Goal: Task Accomplishment & Management: Use online tool/utility

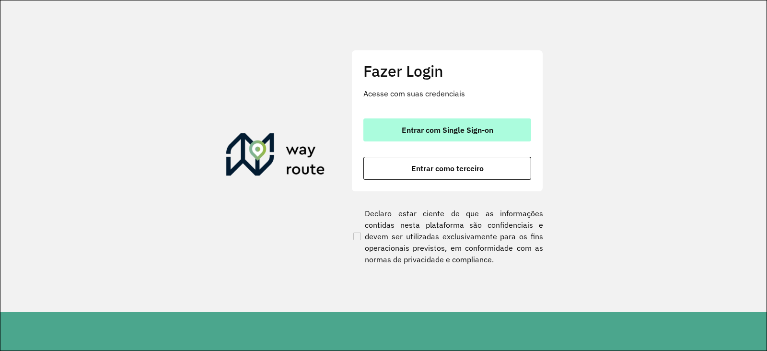
click at [456, 128] on span "Entrar com Single Sign-on" at bounding box center [448, 130] width 92 height 8
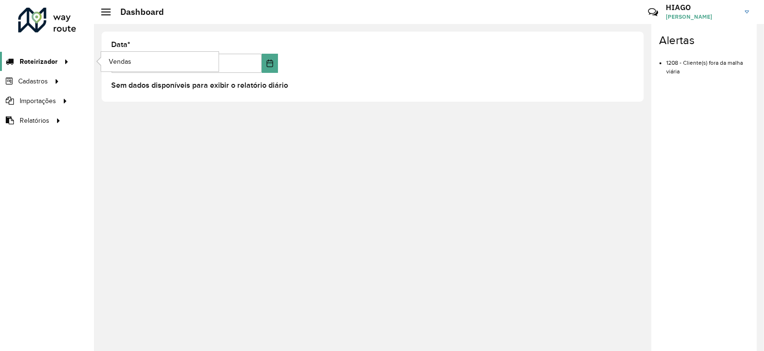
click at [39, 61] on span "Roteirizador" at bounding box center [39, 62] width 38 height 10
click at [146, 54] on link "Vendas" at bounding box center [159, 61] width 117 height 19
click at [148, 60] on link "Vendas" at bounding box center [159, 61] width 117 height 19
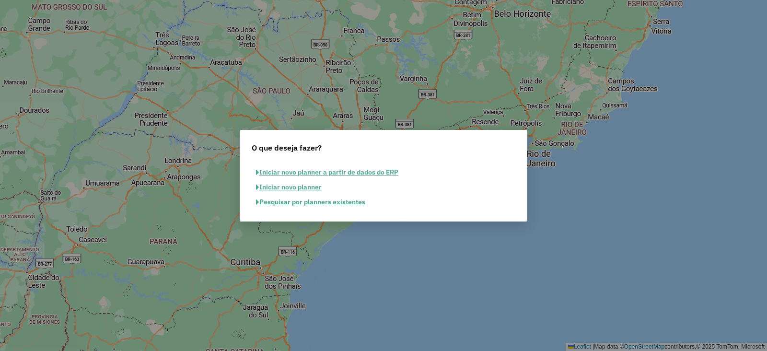
click at [343, 204] on button "Pesquisar por planners existentes" at bounding box center [311, 202] width 118 height 15
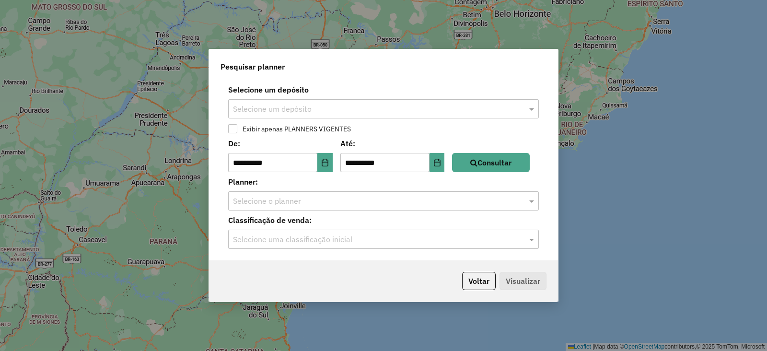
click at [345, 120] on div "**********" at bounding box center [383, 170] width 349 height 180
click at [351, 112] on input "text" at bounding box center [374, 110] width 282 height 12
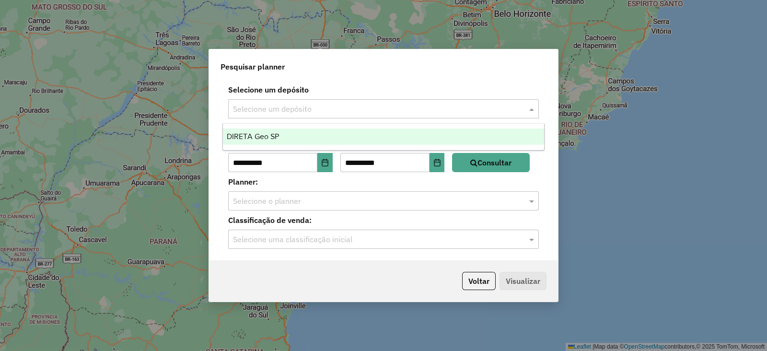
click at [314, 137] on div "DIRETA Geo SP" at bounding box center [383, 137] width 321 height 16
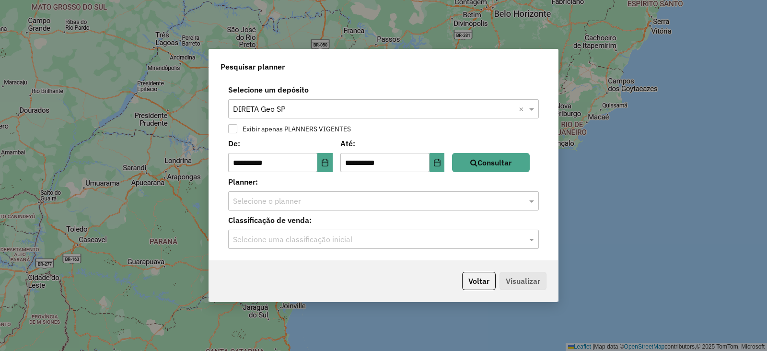
click at [279, 126] on label "Exibir apenas PLANNERS VIGENTES" at bounding box center [294, 129] width 113 height 7
click at [521, 167] on button "Consultar" at bounding box center [491, 162] width 78 height 19
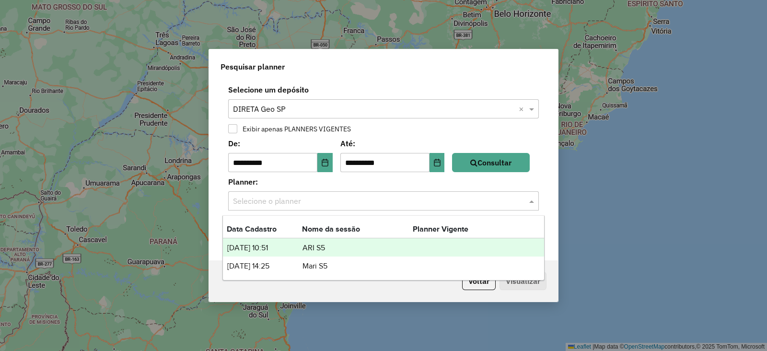
click at [465, 208] on div "Selecione o planner" at bounding box center [383, 200] width 311 height 19
click at [334, 248] on td "ARI S5" at bounding box center [357, 248] width 111 height 12
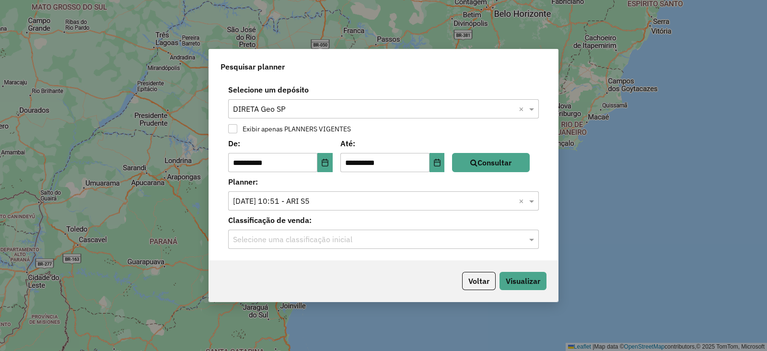
click at [360, 228] on div "Classificação de venda: Selecione uma classificação inicial" at bounding box center [384, 231] width 338 height 35
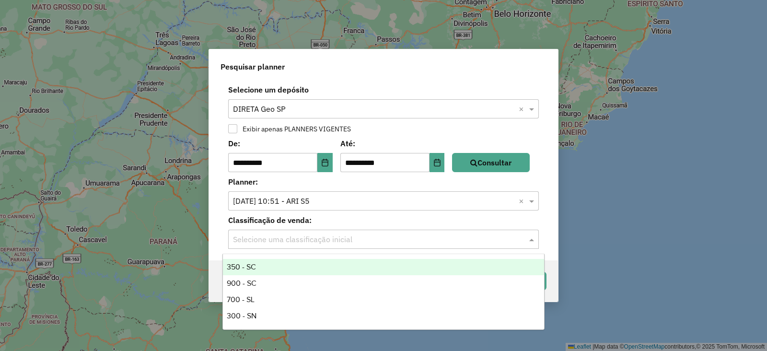
click at [362, 235] on input "text" at bounding box center [374, 240] width 282 height 12
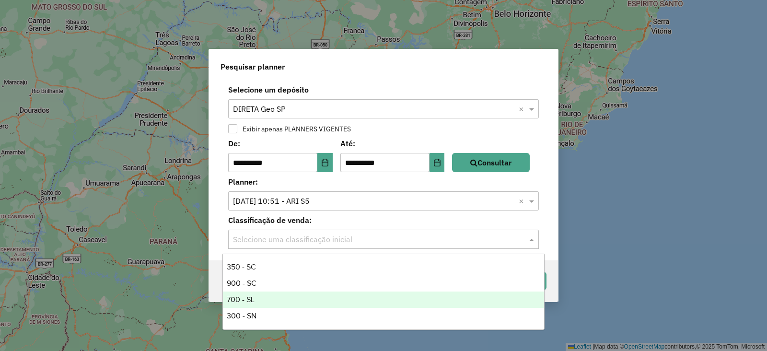
click at [297, 299] on div "700 - SL" at bounding box center [383, 300] width 321 height 16
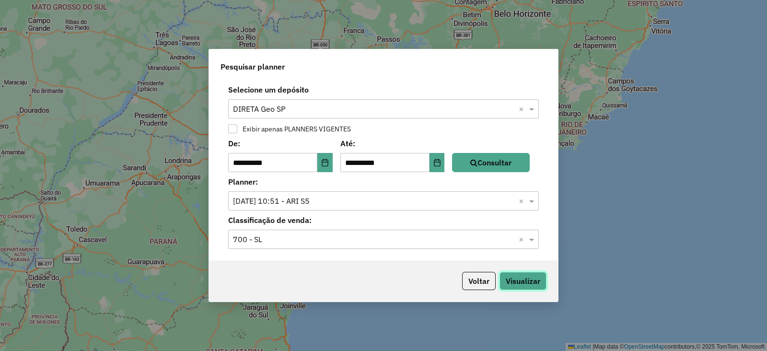
click at [539, 280] on button "Visualizar" at bounding box center [523, 281] width 47 height 18
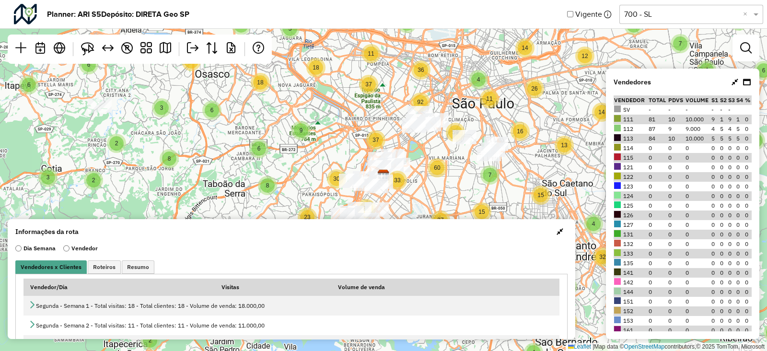
click at [735, 81] on icon at bounding box center [735, 82] width 7 height 8
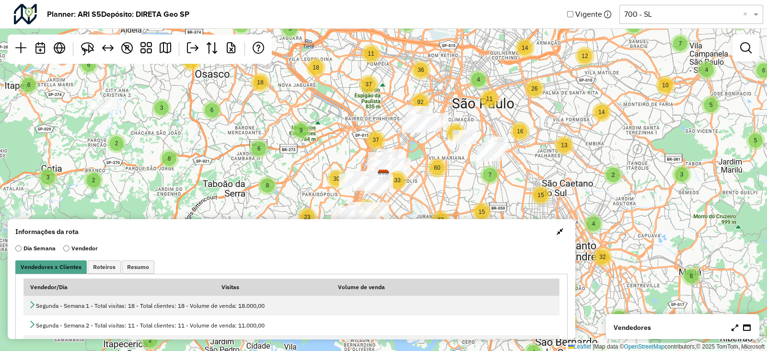
drag, startPoint x: 551, startPoint y: 238, endPoint x: 612, endPoint y: 186, distance: 80.9
click at [552, 237] on button "button" at bounding box center [559, 231] width 15 height 15
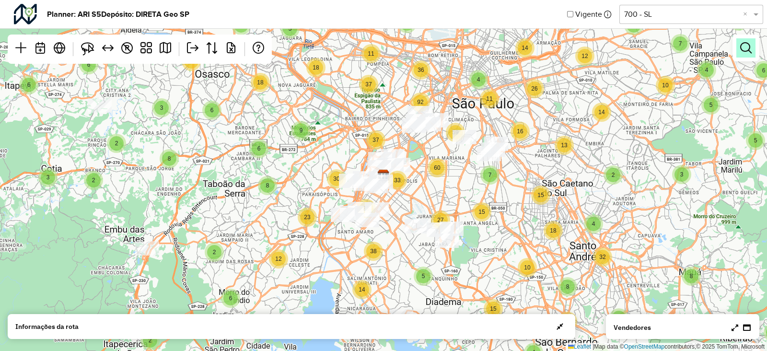
click at [742, 54] on link at bounding box center [746, 47] width 19 height 19
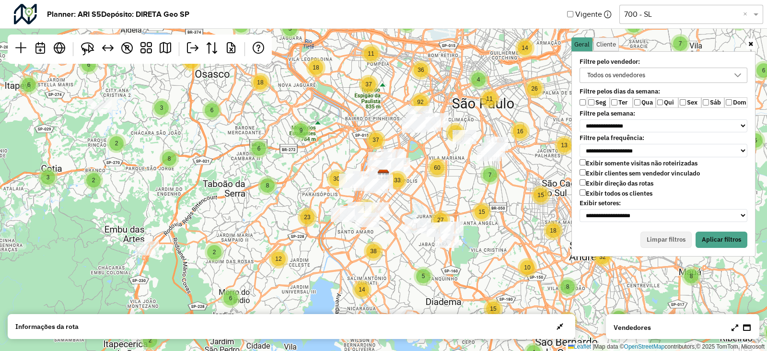
click at [712, 100] on label "Sáb" at bounding box center [713, 102] width 23 height 11
click at [600, 99] on label "Seg" at bounding box center [598, 102] width 23 height 11
click at [674, 169] on label "Exibir clientes sem vendedor vinculado" at bounding box center [640, 173] width 120 height 8
click at [729, 236] on button "Aplicar filtros" at bounding box center [722, 240] width 52 height 16
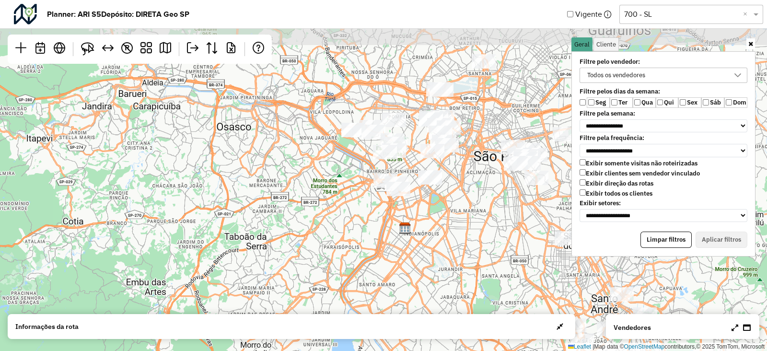
drag, startPoint x: 420, startPoint y: 143, endPoint x: 441, endPoint y: 196, distance: 56.8
click at [441, 196] on div "↦ Leaflet | Map data © OpenStreetMap contributors,© 2025 TomTom, Microsoft" at bounding box center [383, 175] width 767 height 351
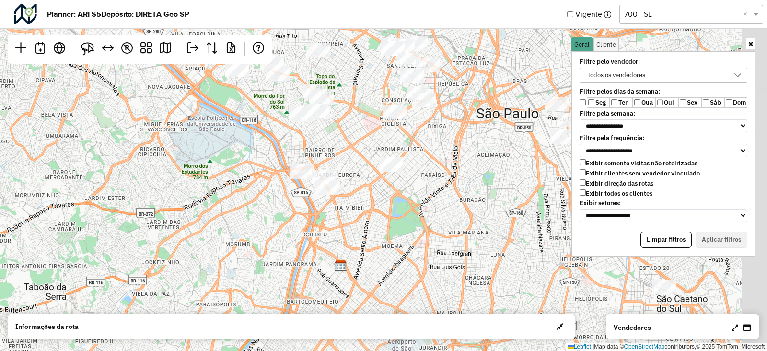
drag, startPoint x: 423, startPoint y: 205, endPoint x: 383, endPoint y: 216, distance: 42.2
click at [383, 216] on div "↦ Leaflet | Map data © OpenStreetMap contributors,© 2025 TomTom, Microsoft" at bounding box center [383, 175] width 767 height 351
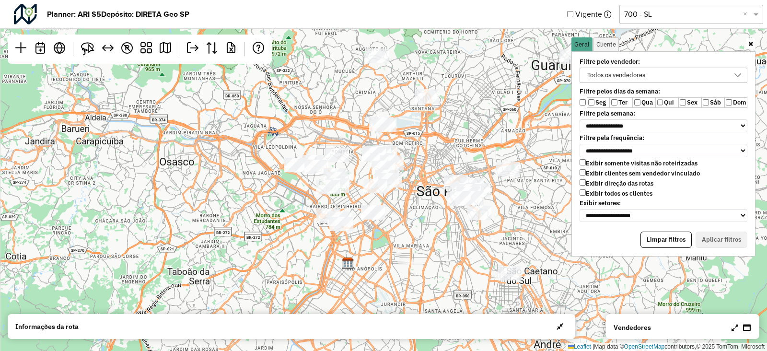
drag, startPoint x: 425, startPoint y: 182, endPoint x: 401, endPoint y: 209, distance: 35.7
click at [401, 209] on div "↦ Leaflet | Map data © OpenStreetMap contributors,© 2025 TomTom, Microsoft" at bounding box center [383, 175] width 767 height 351
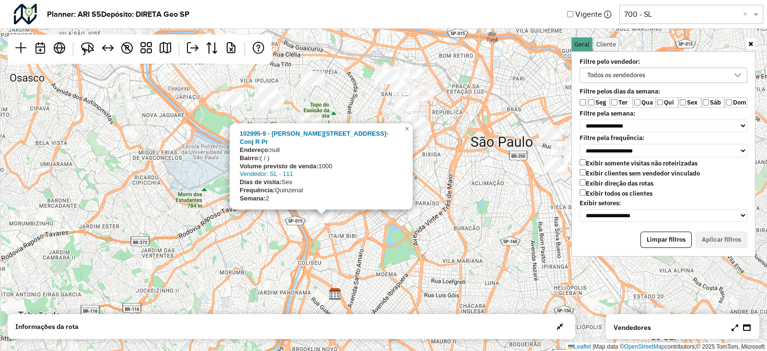
click at [331, 228] on div "102995-9 - [PERSON_NAME][STREET_ADDRESS]-Conj R Pr Endereço: null Bairro: ( / )…" at bounding box center [383, 175] width 767 height 351
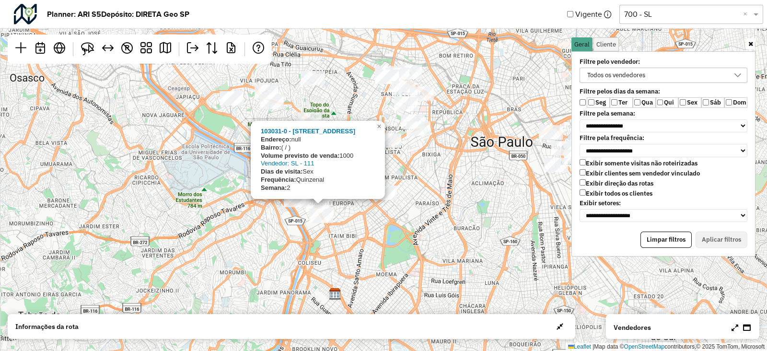
click at [383, 229] on div "103031-0 - [STREET_ADDRESS] Endereço: null Bairro: ( / ) Volume previsto de ven…" at bounding box center [383, 175] width 767 height 351
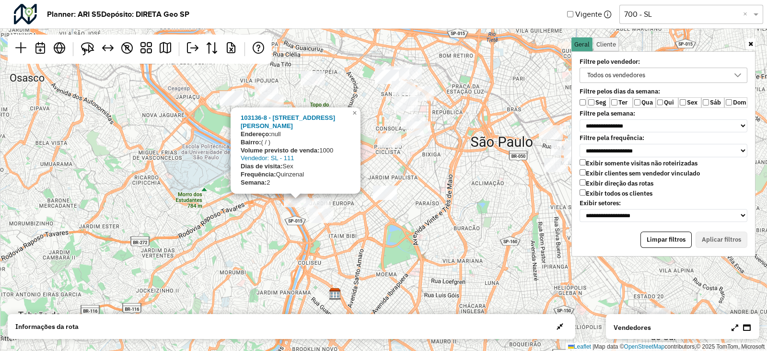
click at [389, 234] on div "103136-8 - [STREET_ADDRESS][PERSON_NAME] Endereço: null Bairro: ( / ) Volume pr…" at bounding box center [383, 175] width 767 height 351
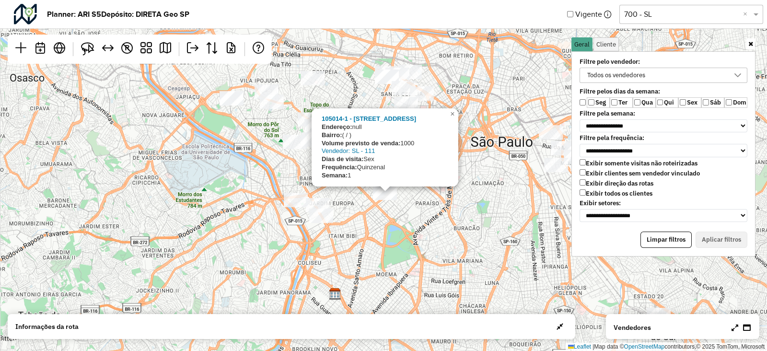
click at [423, 217] on div "105014-1 - [STREET_ADDRESS] Endereço: null Bairro: ( / ) Volume previsto de ven…" at bounding box center [383, 175] width 767 height 351
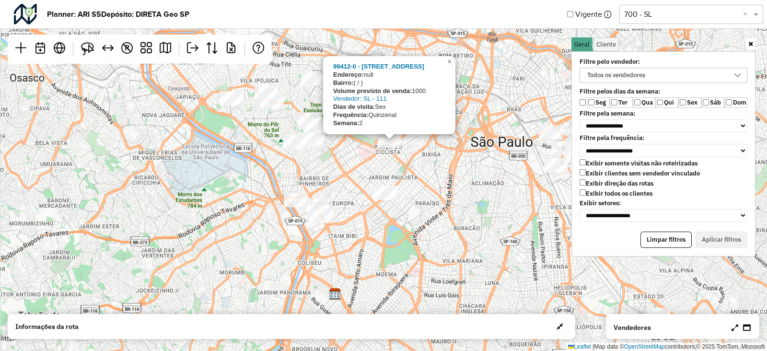
click at [422, 200] on div "99412-0 - [STREET_ADDRESS] Endereço: null Bairro: ( / ) Volume previsto de vend…" at bounding box center [383, 175] width 767 height 351
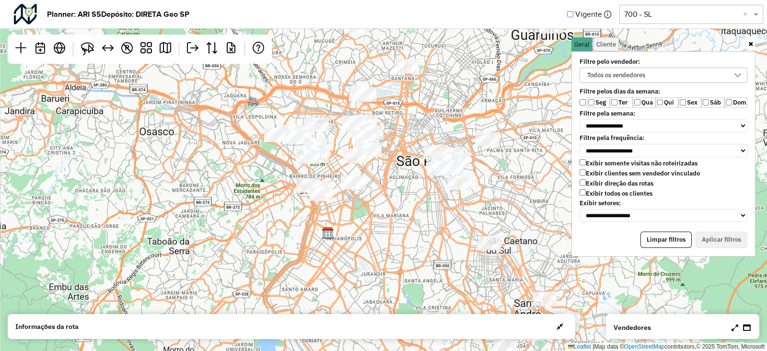
drag, startPoint x: 434, startPoint y: 222, endPoint x: 332, endPoint y: 194, distance: 105.9
click at [333, 194] on div "↦ Leaflet | Map data © OpenStreetMap contributors,© 2025 TomTom, Microsoft" at bounding box center [383, 175] width 767 height 351
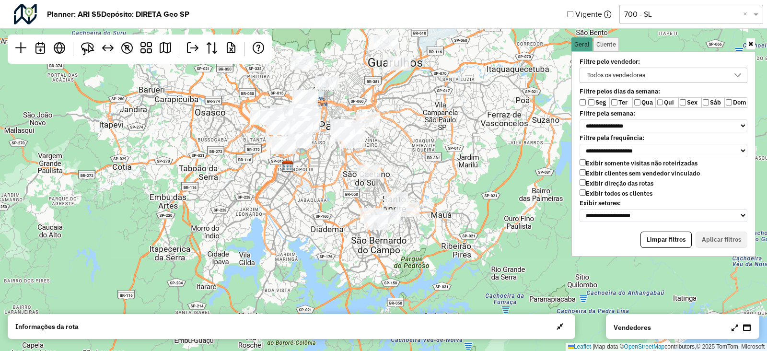
drag, startPoint x: 357, startPoint y: 220, endPoint x: 338, endPoint y: 175, distance: 48.5
click at [338, 175] on div "↦ Leaflet | Map data © OpenStreetMap contributors,© 2025 TomTom, Microsoft" at bounding box center [383, 175] width 767 height 351
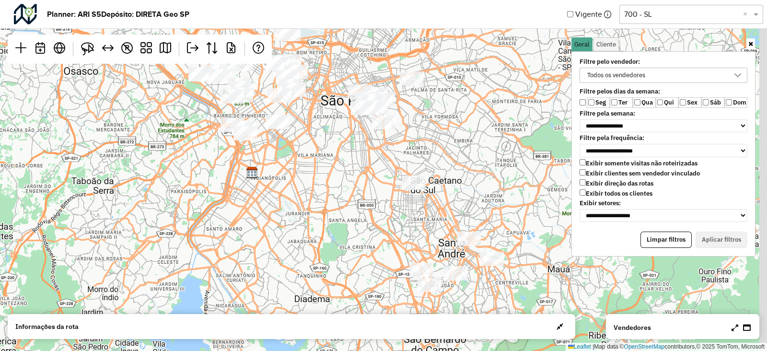
drag, startPoint x: 437, startPoint y: 229, endPoint x: 388, endPoint y: 166, distance: 79.6
click at [388, 166] on div "↦ Leaflet | Map data © OpenStreetMap contributors,© 2025 TomTom, Microsoft" at bounding box center [383, 175] width 767 height 351
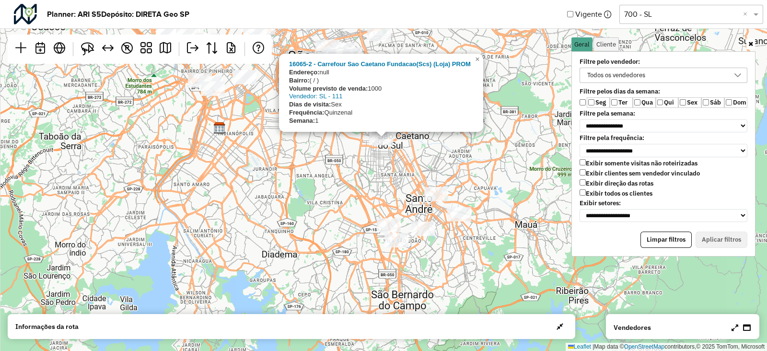
click at [356, 171] on div "16065-2 - Carrefour Sao Caetano Fundacao(Scs) (Loja) PROM Endereço: null Bairro…" at bounding box center [383, 175] width 767 height 351
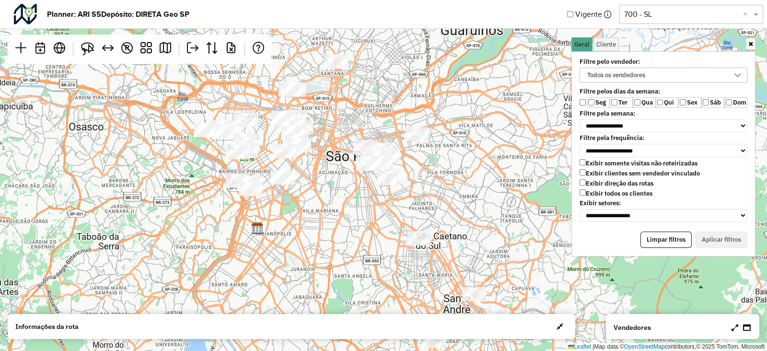
drag, startPoint x: 335, startPoint y: 233, endPoint x: 341, endPoint y: 244, distance: 12.4
click at [341, 244] on div "↦ Leaflet | Map data © OpenStreetMap contributors,© 2025 TomTom, Microsoft" at bounding box center [383, 175] width 767 height 351
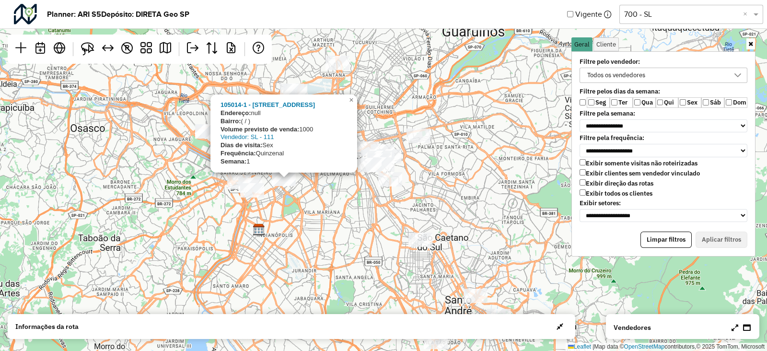
click at [316, 198] on div "105014-1 - [STREET_ADDRESS] Endereço: null Bairro: ( / ) Volume previsto de ven…" at bounding box center [383, 175] width 767 height 351
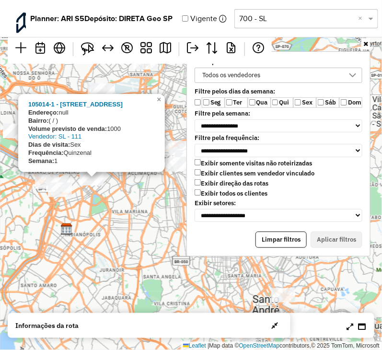
click at [117, 237] on div "105014-1 - [STREET_ADDRESS] Endereço: null Bairro: ( / ) Volume previsto de ven…" at bounding box center [191, 175] width 382 height 350
drag, startPoint x: 117, startPoint y: 210, endPoint x: 129, endPoint y: 207, distance: 12.3
click at [117, 210] on div "105014-1 - [STREET_ADDRESS] Endereço: null Bairro: ( / ) Volume previsto de ven…" at bounding box center [191, 175] width 382 height 350
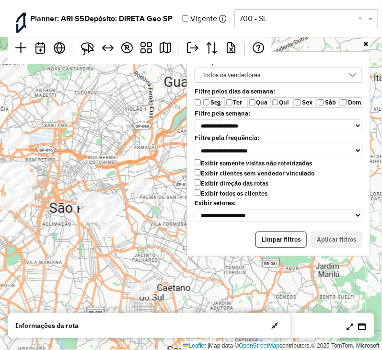
drag, startPoint x: 142, startPoint y: 210, endPoint x: 70, endPoint y: 268, distance: 93.1
click at [53, 261] on div "↦ Leaflet | Map data © OpenStreetMap contributors,© 2025 TomTom, Microsoft" at bounding box center [191, 175] width 382 height 350
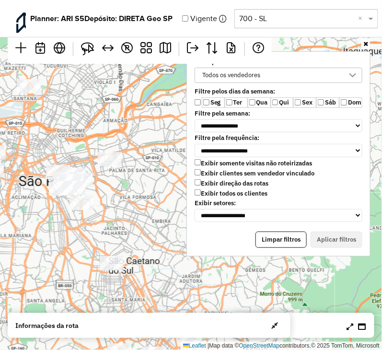
drag, startPoint x: 110, startPoint y: 284, endPoint x: 83, endPoint y: 187, distance: 100.7
click at [80, 251] on div "↦ Leaflet | Map data © OpenStreetMap contributors,© 2025 TomTom, Microsoft" at bounding box center [191, 175] width 382 height 350
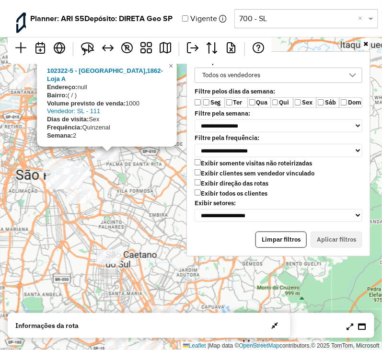
click at [152, 210] on div "102322-5 - [PERSON_NAME],1862-Loja A Endereço: null Bairro: ( / ) Volume previs…" at bounding box center [191, 175] width 382 height 350
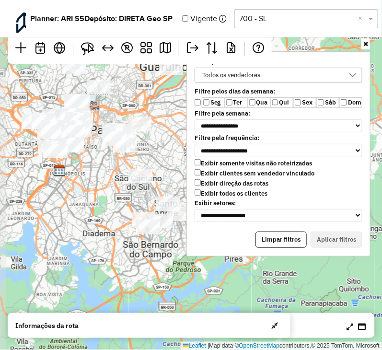
drag, startPoint x: 145, startPoint y: 231, endPoint x: 144, endPoint y: 164, distance: 66.7
click at [144, 164] on div "↦ Leaflet | Map data © OpenStreetMap contributors,© 2025 TomTom, Microsoft" at bounding box center [191, 175] width 382 height 350
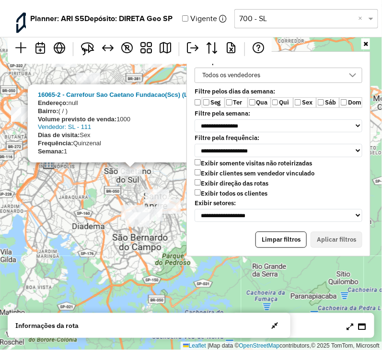
click at [101, 192] on div "16065-2 - Carrefour Sao Caetano Fundacao(Scs) (Loja) PROM Endereço: null Bairro…" at bounding box center [191, 175] width 382 height 350
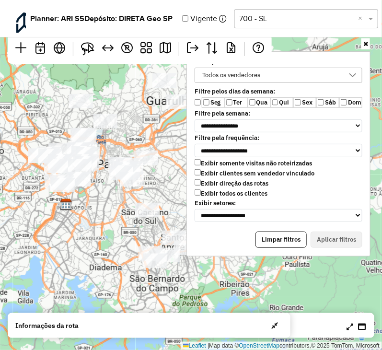
drag, startPoint x: 96, startPoint y: 178, endPoint x: 114, endPoint y: 222, distance: 46.7
click at [114, 222] on div "↦ Leaflet | Map data © OpenStreetMap contributors,© 2025 TomTom, Microsoft" at bounding box center [191, 175] width 382 height 350
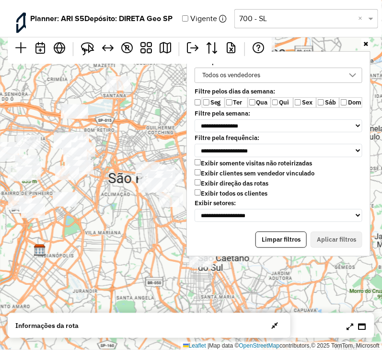
drag, startPoint x: 103, startPoint y: 189, endPoint x: 113, endPoint y: 210, distance: 22.9
click at [113, 210] on div "↦ Leaflet | Map data © OpenStreetMap contributors,© 2025 TomTom, Microsoft" at bounding box center [191, 175] width 382 height 350
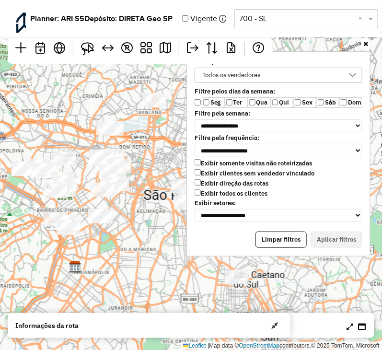
drag, startPoint x: 119, startPoint y: 204, endPoint x: 142, endPoint y: 215, distance: 25.1
click at [142, 215] on div "↦ Leaflet | Map data © OpenStreetMap contributors,© 2025 TomTom, Microsoft" at bounding box center [191, 175] width 382 height 350
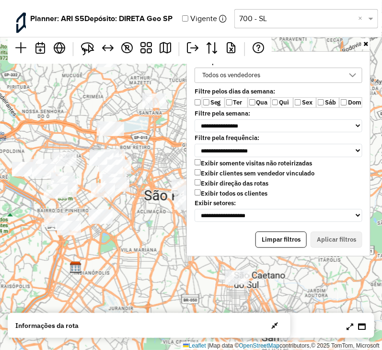
click at [367, 42] on icon at bounding box center [366, 44] width 5 height 6
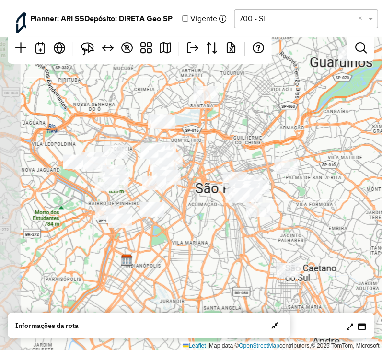
drag, startPoint x: 131, startPoint y: 244, endPoint x: 177, endPoint y: 238, distance: 46.9
click at [177, 238] on div "↦ Leaflet | Map data © OpenStreetMap contributors,© 2025 TomTom, Microsoft" at bounding box center [191, 175] width 382 height 350
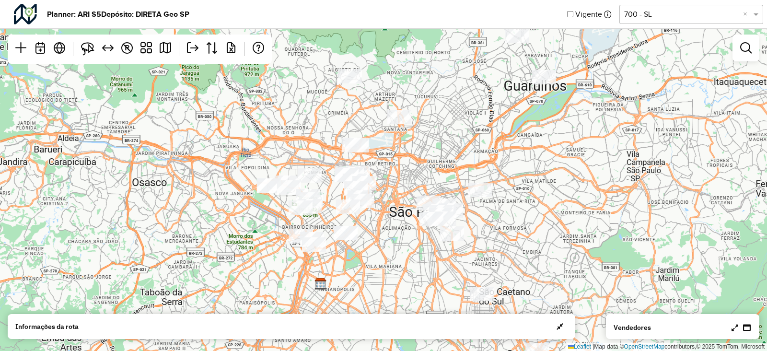
drag, startPoint x: 431, startPoint y: 134, endPoint x: 403, endPoint y: 203, distance: 74.4
click at [432, 158] on div "↦ Leaflet | Map data © OpenStreetMap contributors,© 2025 TomTom, Microsoft" at bounding box center [383, 175] width 767 height 351
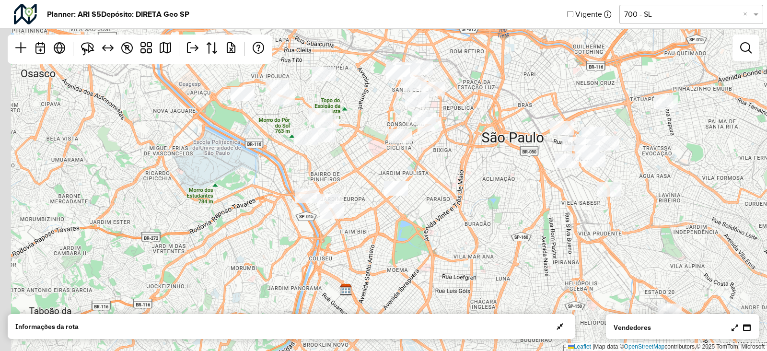
drag, startPoint x: 308, startPoint y: 244, endPoint x: 363, endPoint y: 222, distance: 59.1
click at [363, 222] on div "↦ Leaflet | Map data © OpenStreetMap contributors,© 2025 TomTom, Microsoft" at bounding box center [383, 175] width 767 height 351
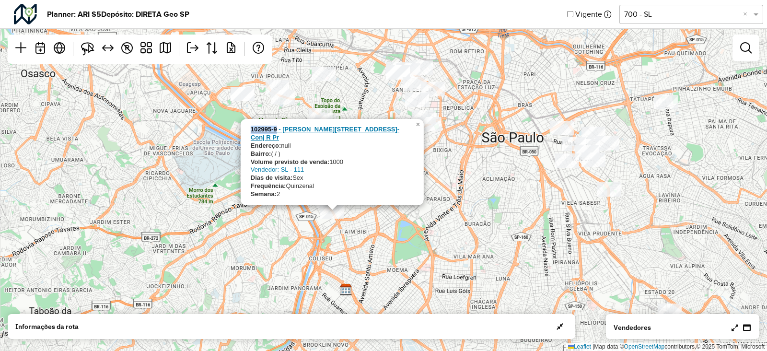
drag, startPoint x: 253, startPoint y: 139, endPoint x: 276, endPoint y: 140, distance: 22.5
click at [276, 140] on div "102995-9 - [PERSON_NAME][STREET_ADDRESS]-Conj R Pr Endereço: null Bairro: ( / )…" at bounding box center [332, 162] width 183 height 86
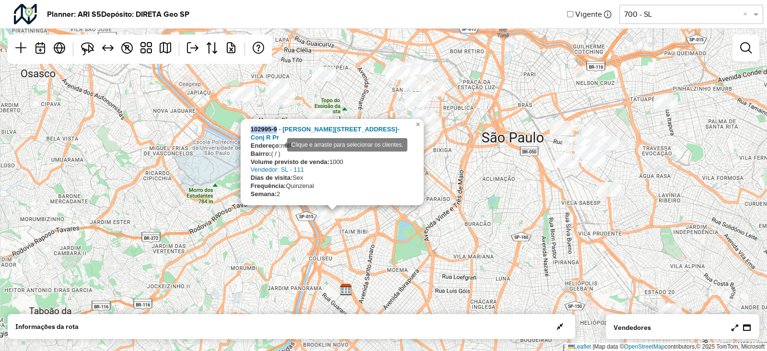
copy strong "102995-9"
click at [431, 249] on div "102995-9 - [PERSON_NAME][STREET_ADDRESS]-Conj R Pr Endereço: null Bairro: ( / )…" at bounding box center [383, 175] width 767 height 351
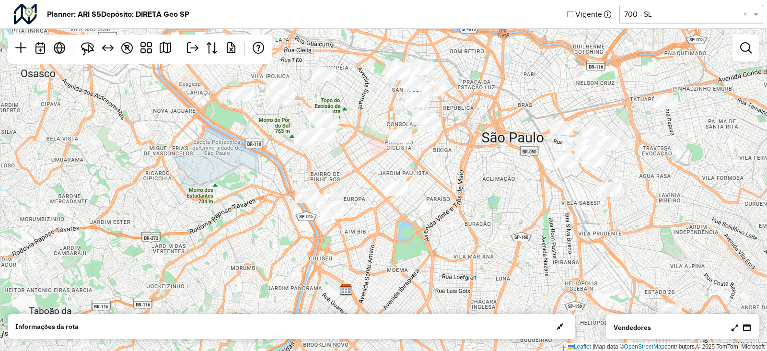
click at [338, 162] on div "↦ Leaflet | Map data © OpenStreetMap contributors,© 2025 TomTom, Microsoft" at bounding box center [383, 175] width 767 height 351
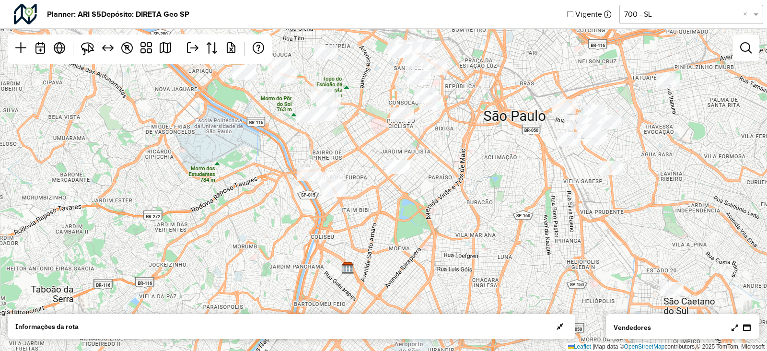
drag, startPoint x: 353, startPoint y: 181, endPoint x: 353, endPoint y: 166, distance: 14.9
click at [355, 159] on div "↦ Leaflet | Map data © OpenStreetMap contributors,© 2025 TomTom, Microsoft" at bounding box center [383, 175] width 767 height 351
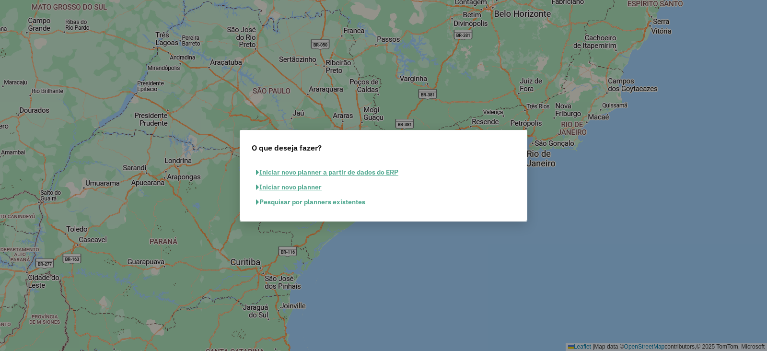
click at [325, 204] on button "Pesquisar por planners existentes" at bounding box center [311, 202] width 118 height 15
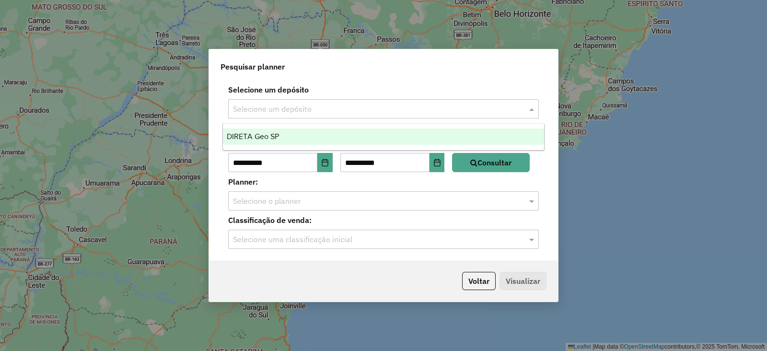
click at [349, 113] on input "text" at bounding box center [374, 110] width 282 height 12
click at [292, 144] on div "DIRETA Geo SP" at bounding box center [383, 137] width 321 height 16
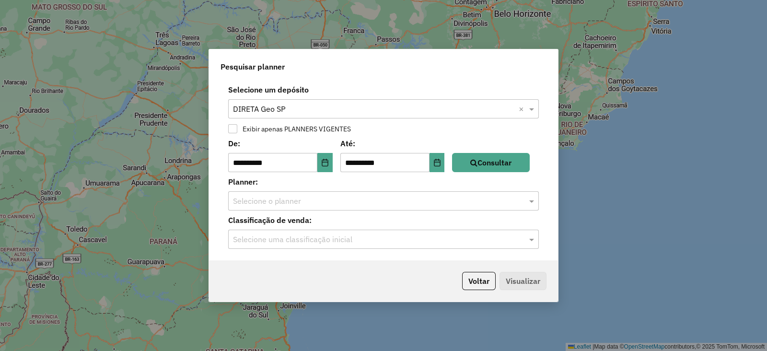
click at [421, 198] on input "text" at bounding box center [374, 202] width 282 height 12
click at [511, 154] on button "Consultar" at bounding box center [491, 162] width 78 height 19
click at [381, 201] on input "text" at bounding box center [374, 202] width 282 height 12
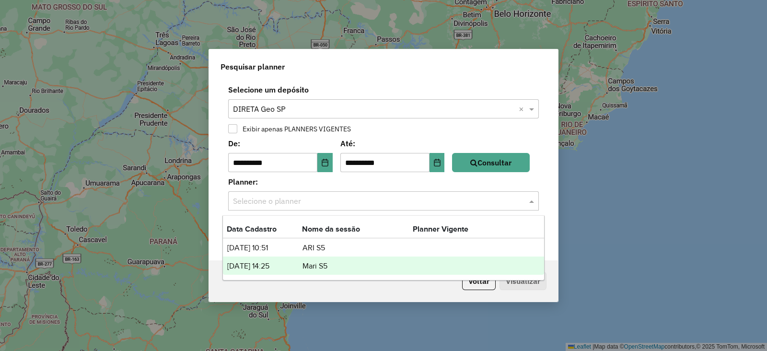
click at [294, 262] on td "[DATE] 14:25" at bounding box center [264, 266] width 75 height 12
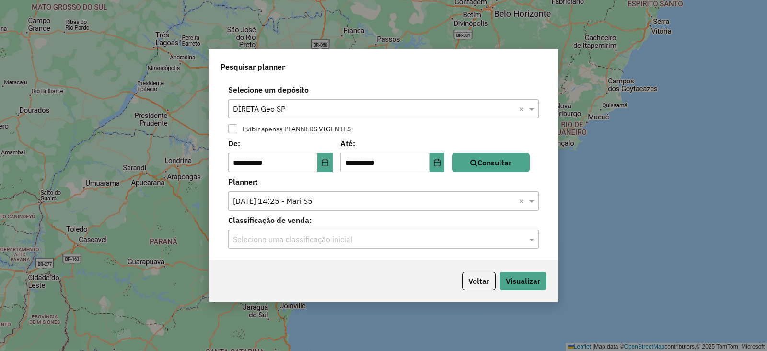
click at [508, 245] on input "text" at bounding box center [374, 240] width 282 height 12
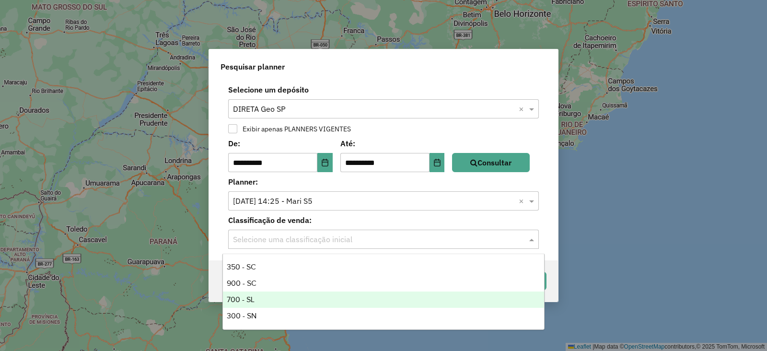
click at [287, 296] on div "700 - SL" at bounding box center [383, 300] width 321 height 16
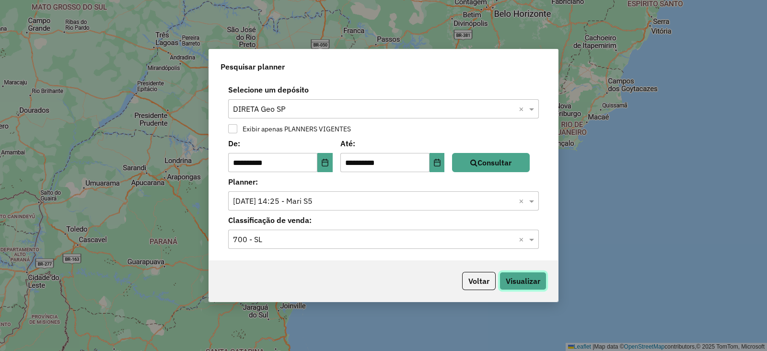
click at [542, 283] on button "Visualizar" at bounding box center [523, 281] width 47 height 18
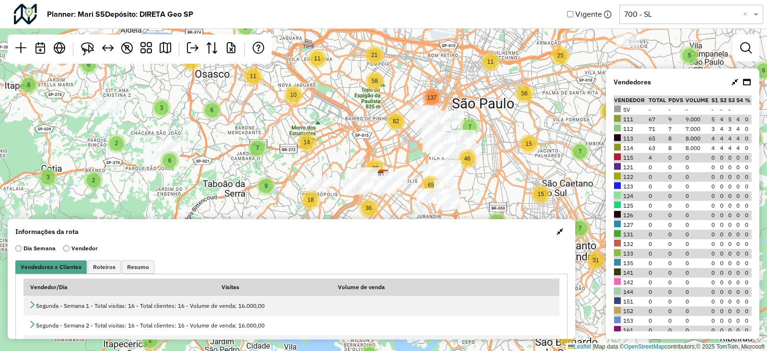
click at [559, 238] on button "button" at bounding box center [559, 231] width 15 height 15
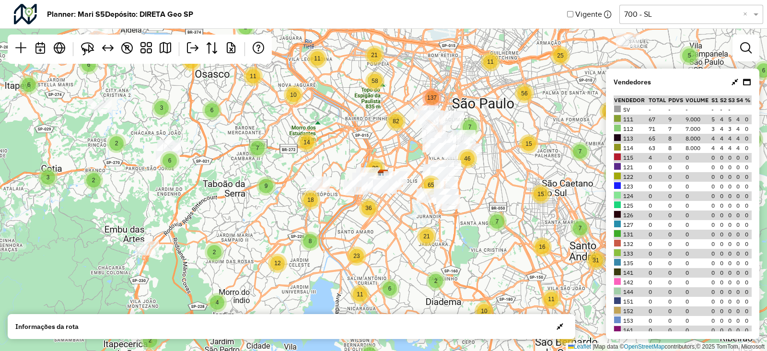
click at [735, 82] on icon at bounding box center [735, 82] width 7 height 8
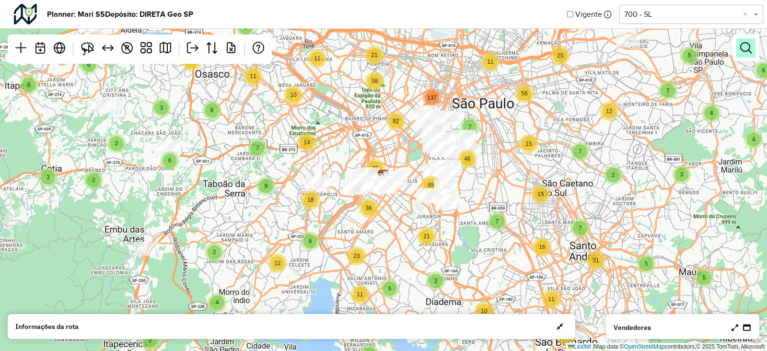
click at [739, 51] on link at bounding box center [746, 47] width 19 height 19
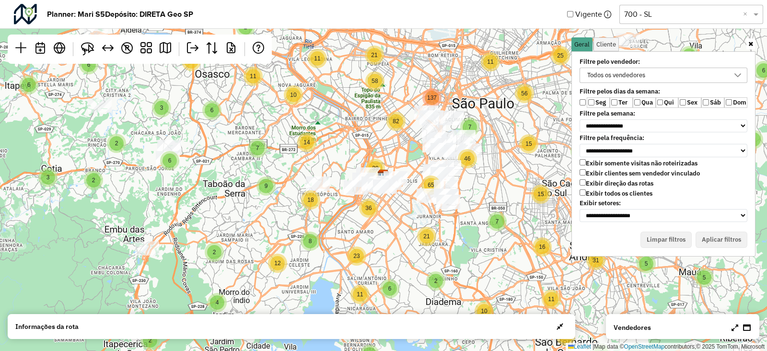
click at [691, 101] on label "Sex" at bounding box center [690, 102] width 23 height 11
click at [628, 173] on label "Exibir clientes sem vendedor vinculado" at bounding box center [640, 173] width 120 height 8
click at [733, 239] on button "Aplicar filtros" at bounding box center [722, 240] width 52 height 16
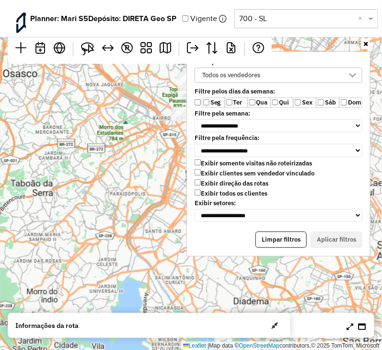
click at [160, 185] on div "↦ Leaflet | Map data © OpenStreetMap contributors,© 2025 TomTom, Microsoft" at bounding box center [191, 175] width 382 height 350
click at [138, 239] on div "↦ Leaflet | Map data © OpenStreetMap contributors,© 2025 TomTom, Microsoft" at bounding box center [191, 175] width 382 height 350
click at [363, 48] on link at bounding box center [366, 43] width 9 height 11
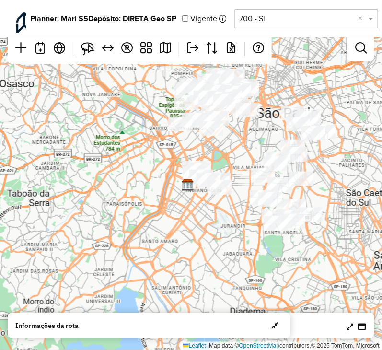
drag, startPoint x: 197, startPoint y: 145, endPoint x: 178, endPoint y: 204, distance: 61.9
click at [178, 204] on div "↦ Leaflet | Map data © OpenStreetMap contributors,© 2025 TomTom, Microsoft" at bounding box center [191, 175] width 382 height 350
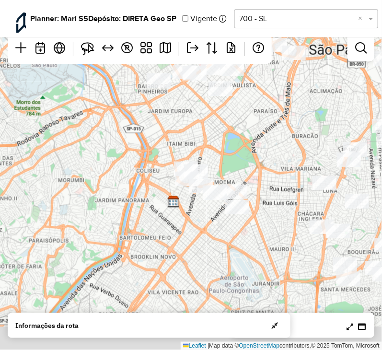
drag, startPoint x: 205, startPoint y: 214, endPoint x: 221, endPoint y: 152, distance: 64.0
click at [221, 152] on div "↦ Leaflet | Map data © OpenStreetMap contributors,© 2025 TomTom, Microsoft" at bounding box center [191, 175] width 382 height 350
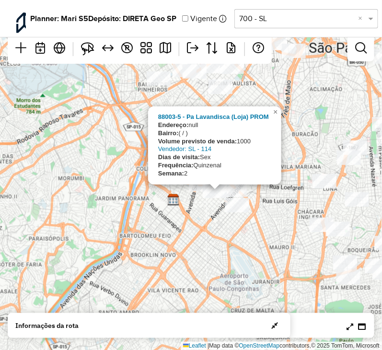
click at [219, 265] on div "88003-5 - Pa Lavandisca (Loja) PROM Endereço: null Bairro: ( / ) Volume previst…" at bounding box center [191, 175] width 382 height 350
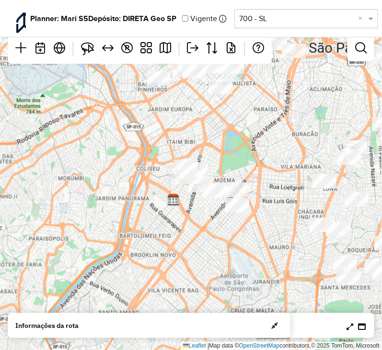
click at [273, 131] on div "↦ Leaflet | Map data © OpenStreetMap contributors,© 2025 TomTom, Microsoft" at bounding box center [191, 175] width 382 height 350
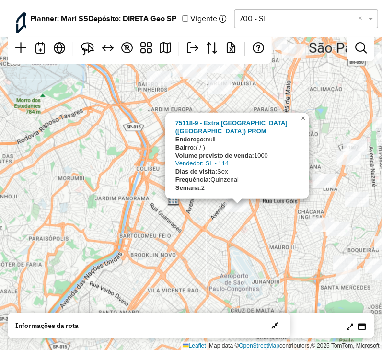
click at [236, 250] on div "75118-9 - Extra Indianopolis (Loja) PROM Endereço: null Bairro: ( / ) Volume pr…" at bounding box center [191, 175] width 382 height 350
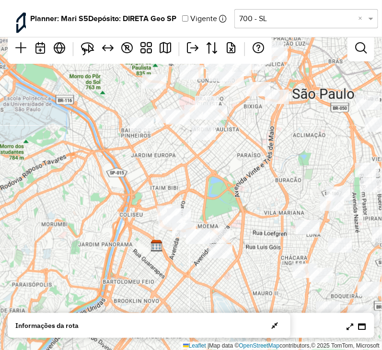
drag, startPoint x: 268, startPoint y: 253, endPoint x: 251, endPoint y: 299, distance: 49.0
click at [251, 299] on div "↦ Leaflet | Map data © OpenStreetMap contributors,© 2025 TomTom, Microsoft" at bounding box center [191, 175] width 382 height 350
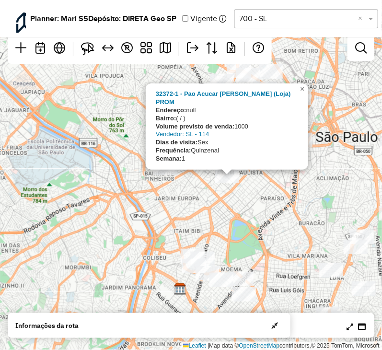
drag, startPoint x: 189, startPoint y: 159, endPoint x: 228, endPoint y: 229, distance: 80.3
click at [228, 229] on div "32372-1 - Pao Acucar Oscar Freire (Loja) PROM Endereço: null Bairro: ( / ) Volu…" at bounding box center [191, 175] width 382 height 350
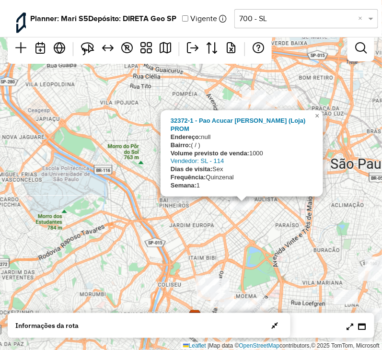
click at [177, 207] on div "32372-1 - Pao Acucar Oscar Freire (Loja) PROM Endereço: null Bairro: ( / ) Volu…" at bounding box center [191, 175] width 382 height 350
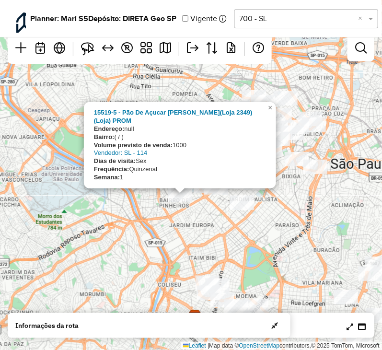
click at [200, 232] on div "15519-5 - Pão De Açucar Teodoro(Loja 2349) (Loja) PROM Endereço: null Bairro: (…" at bounding box center [191, 175] width 382 height 350
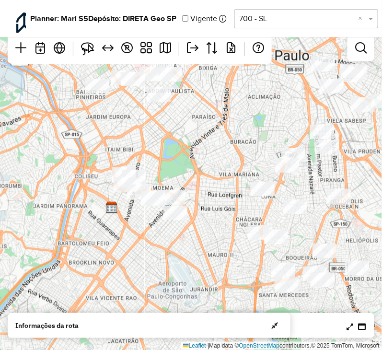
drag, startPoint x: 247, startPoint y: 258, endPoint x: 171, endPoint y: 163, distance: 121.1
click at [158, 142] on div "↦ Leaflet | Map data © OpenStreetMap contributors,© 2025 TomTom, Microsoft" at bounding box center [191, 175] width 382 height 350
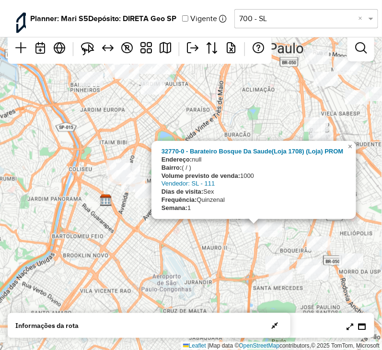
click at [214, 260] on div "32770-0 - Barateiro Bosque Da Saude(Loja 1708) (Loja) PROM Endereço: null Bairr…" at bounding box center [191, 175] width 382 height 350
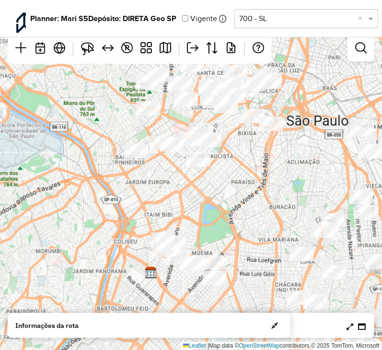
drag, startPoint x: 225, startPoint y: 250, endPoint x: 270, endPoint y: 318, distance: 81.7
click at [270, 318] on hb-planner "Planner: Mari S5 Depósito: DIRETA Geo SP Vigente Selecione uma opção 700 - SL ×…" at bounding box center [191, 175] width 382 height 350
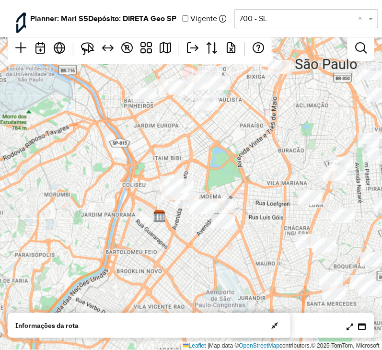
drag, startPoint x: 247, startPoint y: 243, endPoint x: 257, endPoint y: 185, distance: 59.3
click at [257, 185] on div "↦ Leaflet | Map data © OpenStreetMap contributors,© 2025 TomTom, Microsoft" at bounding box center [191, 175] width 382 height 350
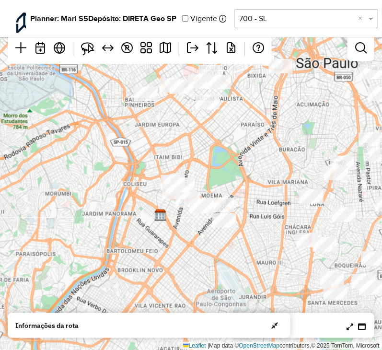
click at [253, 176] on div "↦ Leaflet | Map data © OpenStreetMap contributors,© 2025 TomTom, Microsoft" at bounding box center [191, 175] width 382 height 350
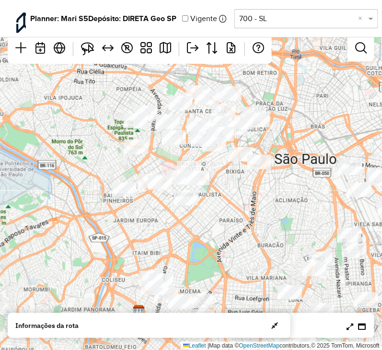
drag, startPoint x: 283, startPoint y: 142, endPoint x: 262, endPoint y: 238, distance: 98.3
click at [262, 238] on div "↦ Leaflet | Map data © OpenStreetMap contributors,© 2025 TomTom, Microsoft" at bounding box center [191, 175] width 382 height 350
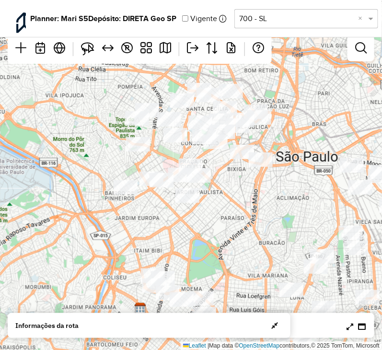
drag, startPoint x: 180, startPoint y: 244, endPoint x: 199, endPoint y: 159, distance: 86.7
click at [199, 159] on div "↦ Leaflet | Map data © OpenStreetMap contributors,© 2025 TomTom, Microsoft" at bounding box center [191, 175] width 382 height 350
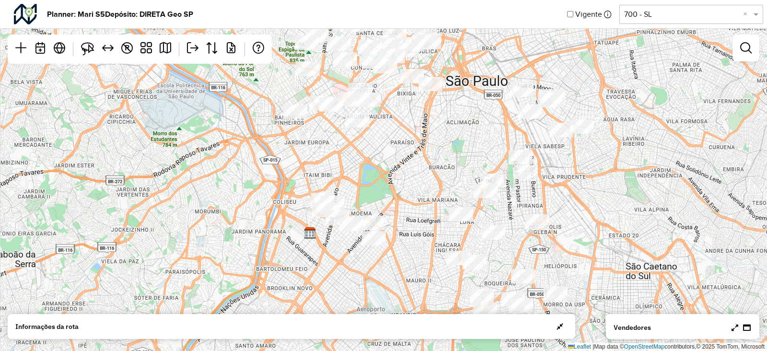
drag, startPoint x: 385, startPoint y: 165, endPoint x: 343, endPoint y: 169, distance: 41.4
click at [343, 169] on div "↦ Leaflet | Map data © OpenStreetMap contributors,© 2025 TomTom, Microsoft" at bounding box center [383, 175] width 767 height 351
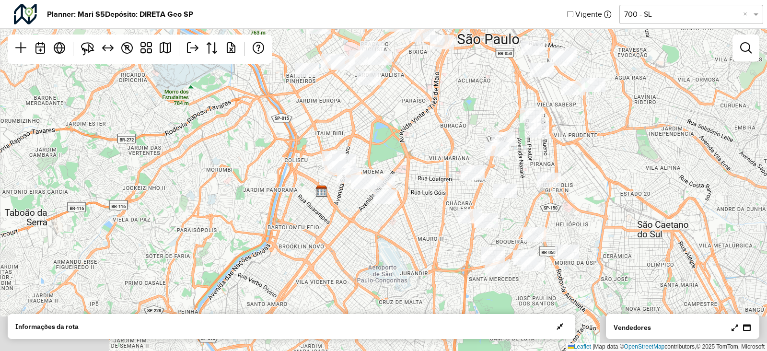
drag, startPoint x: 408, startPoint y: 197, endPoint x: 421, endPoint y: 150, distance: 49.2
click at [421, 150] on div "↦ Leaflet | Map data © OpenStreetMap contributors,© 2025 TomTom, Microsoft" at bounding box center [383, 175] width 767 height 351
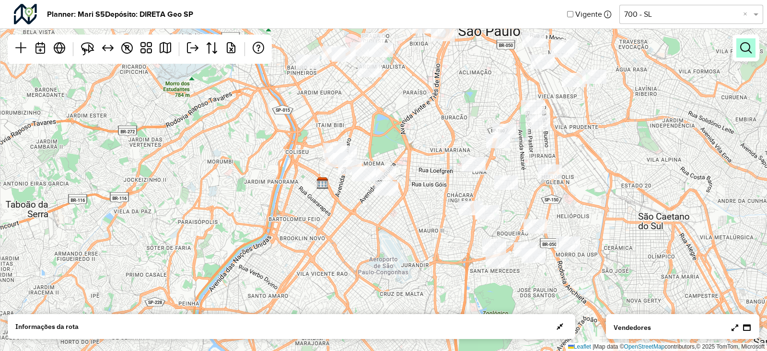
click at [750, 42] on em at bounding box center [746, 48] width 12 height 12
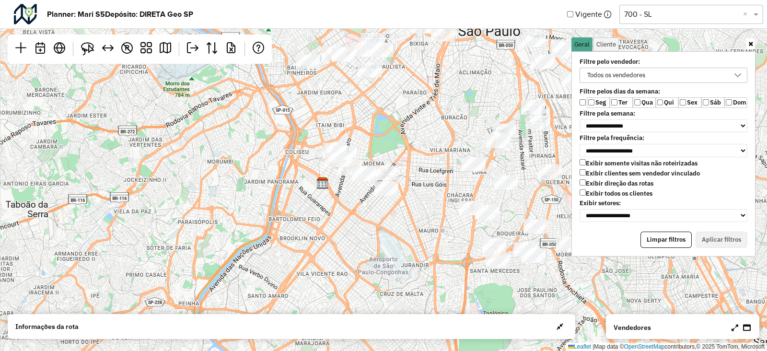
click at [715, 73] on div "Todos os vendedores" at bounding box center [656, 75] width 145 height 14
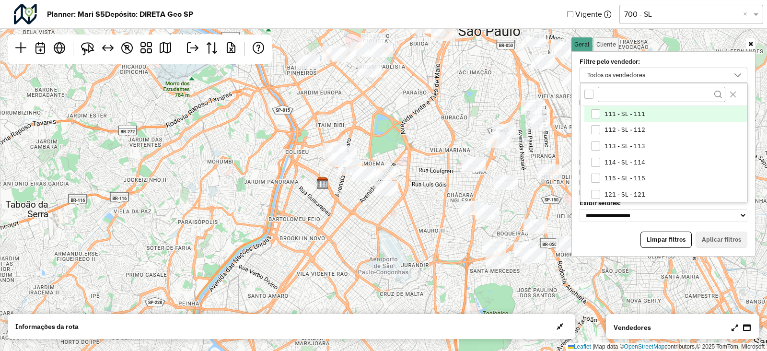
scroll to position [5, 36]
click at [715, 73] on div "Todos os vendedores" at bounding box center [656, 75] width 145 height 14
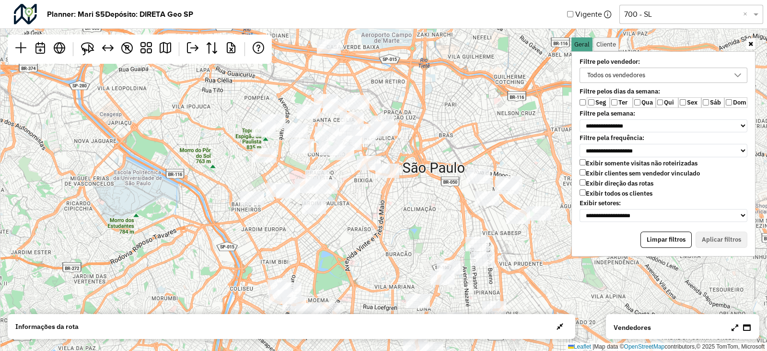
drag, startPoint x: 446, startPoint y: 158, endPoint x: 394, endPoint y: 293, distance: 144.8
click at [391, 293] on div "↦ Leaflet | Map data © OpenStreetMap contributors,© 2025 TomTom, Microsoft" at bounding box center [383, 175] width 767 height 351
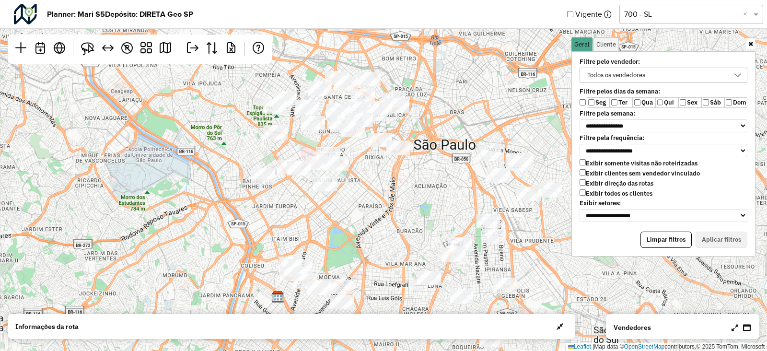
drag, startPoint x: 396, startPoint y: 210, endPoint x: 409, endPoint y: 192, distance: 21.6
click at [409, 192] on div "↦ Leaflet | Map data © OpenStreetMap contributors,© 2025 TomTom, Microsoft" at bounding box center [383, 175] width 767 height 351
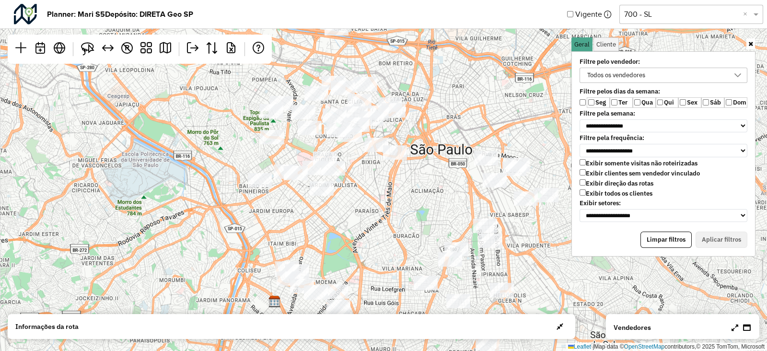
drag, startPoint x: 409, startPoint y: 192, endPoint x: 402, endPoint y: 181, distance: 13.1
click at [402, 182] on div "↦ Leaflet | Map data © OpenStreetMap contributors,© 2025 TomTom, Microsoft" at bounding box center [383, 175] width 767 height 351
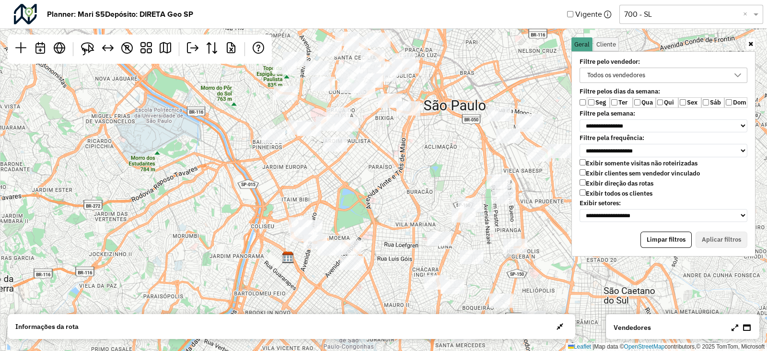
drag, startPoint x: 369, startPoint y: 203, endPoint x: 403, endPoint y: 132, distance: 78.1
click at [403, 132] on div "↦ Leaflet | Map data © OpenStreetMap contributors,© 2025 TomTom, Microsoft" at bounding box center [383, 175] width 767 height 351
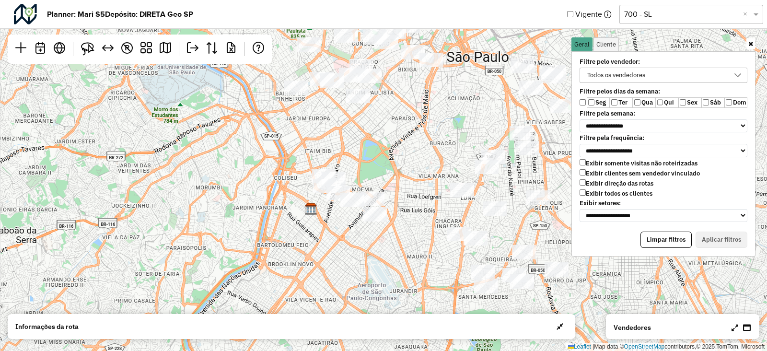
click at [461, 133] on div "↦ Leaflet | Map data © OpenStreetMap contributors,© 2025 TomTom, Microsoft" at bounding box center [383, 175] width 767 height 351
